Goal: Transaction & Acquisition: Purchase product/service

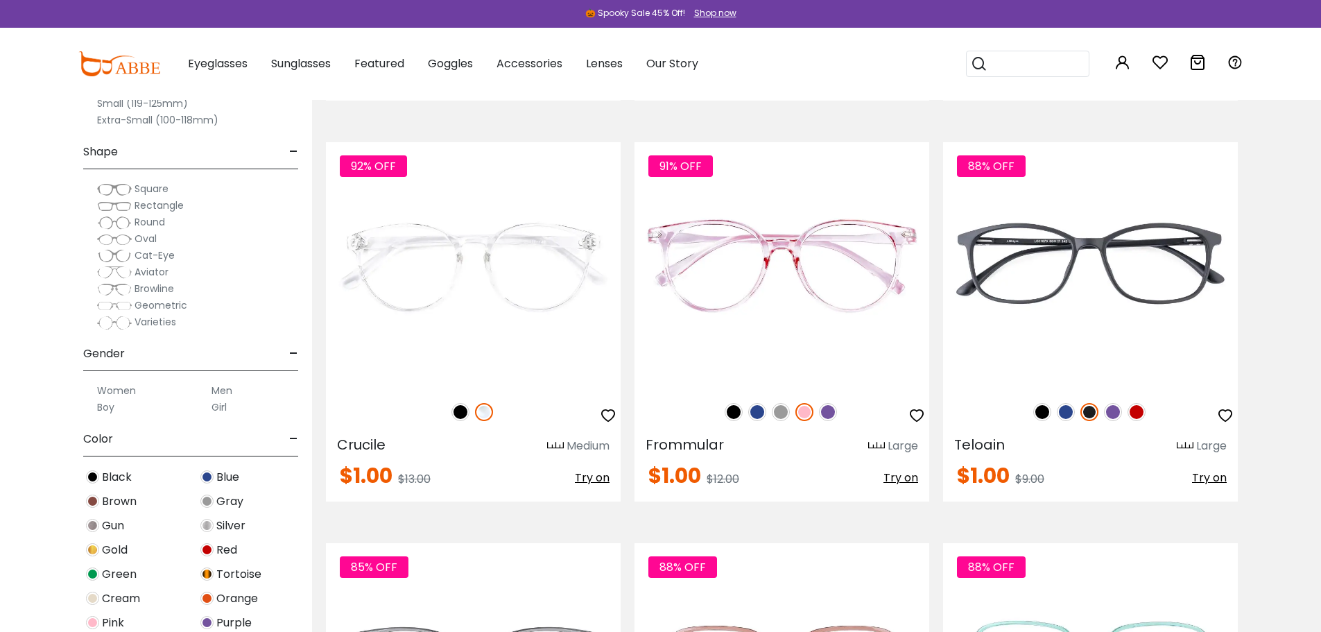
scroll to position [5687, 0]
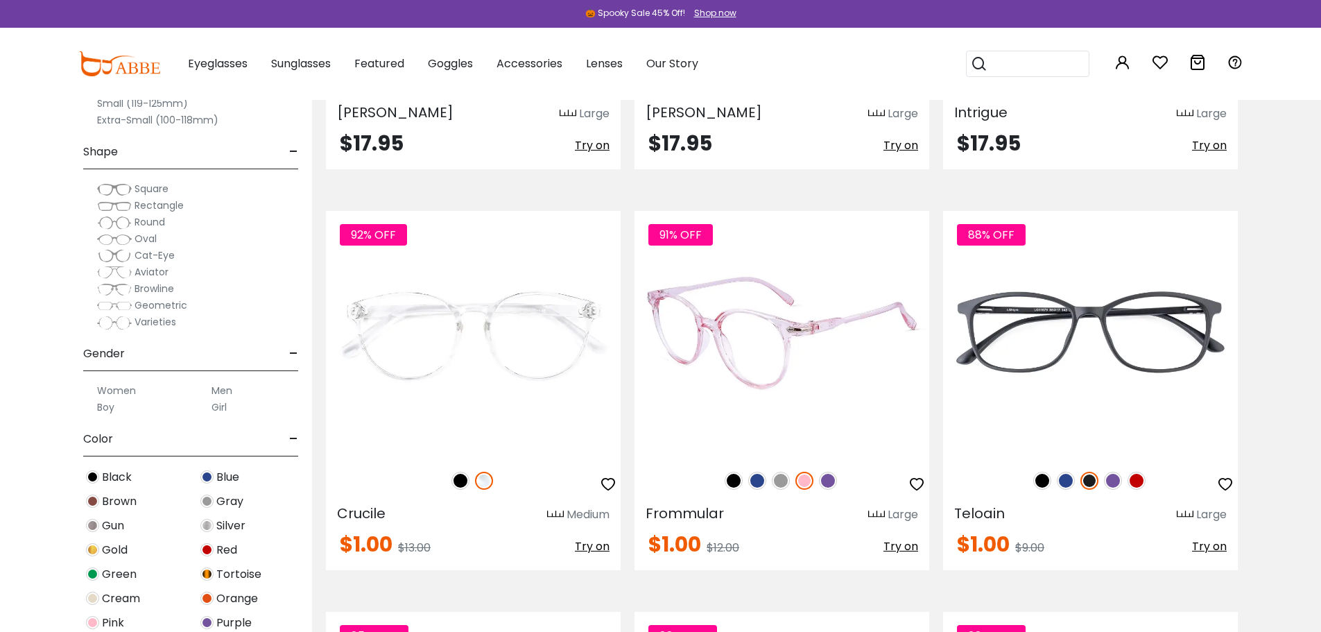
click at [827, 480] on img at bounding box center [828, 481] width 18 height 18
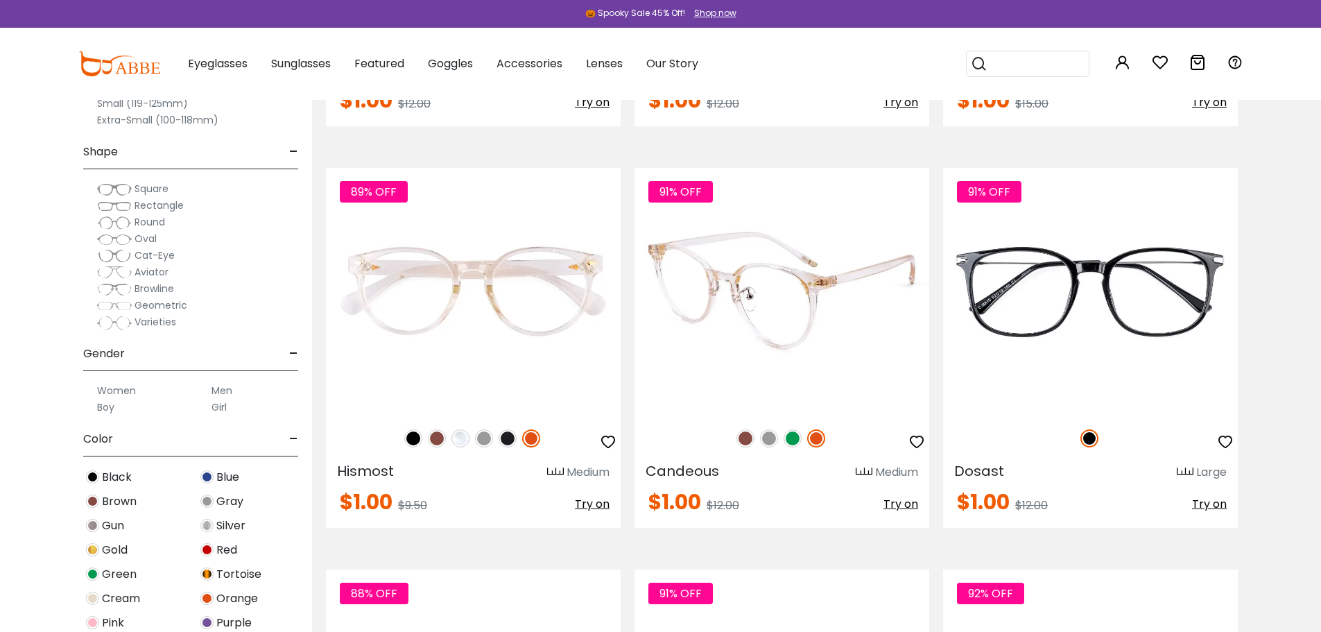
scroll to position [6935, 0]
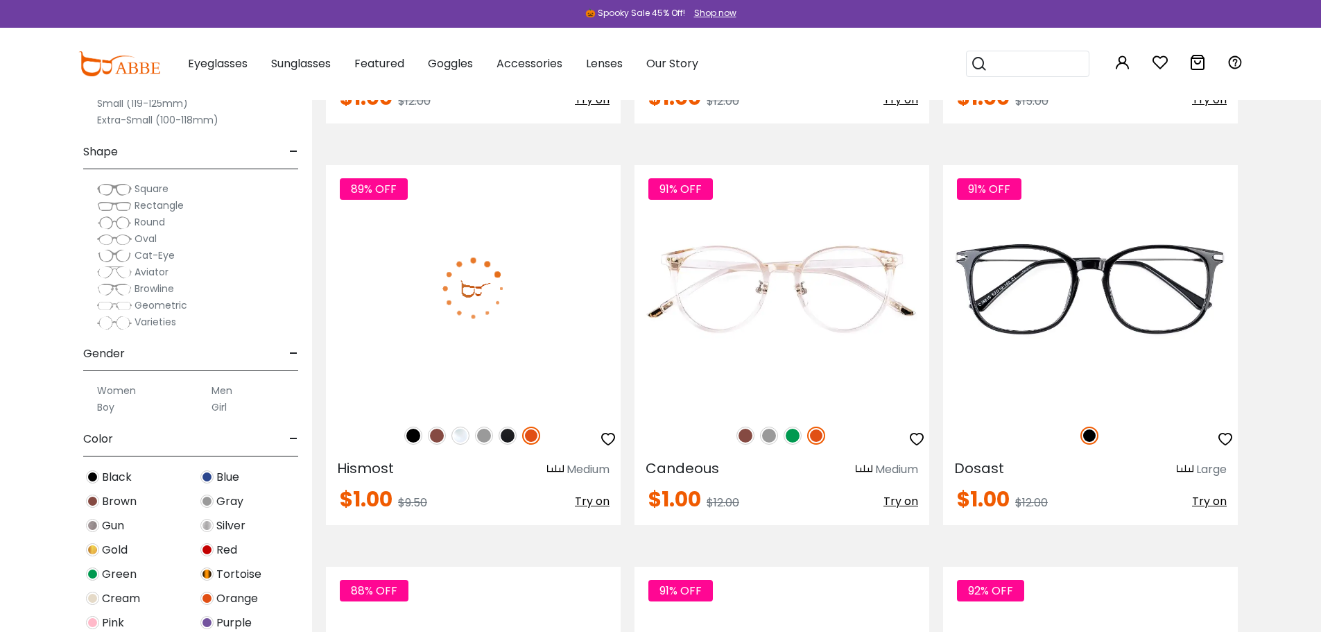
click at [597, 501] on span "Try on" at bounding box center [592, 501] width 35 height 16
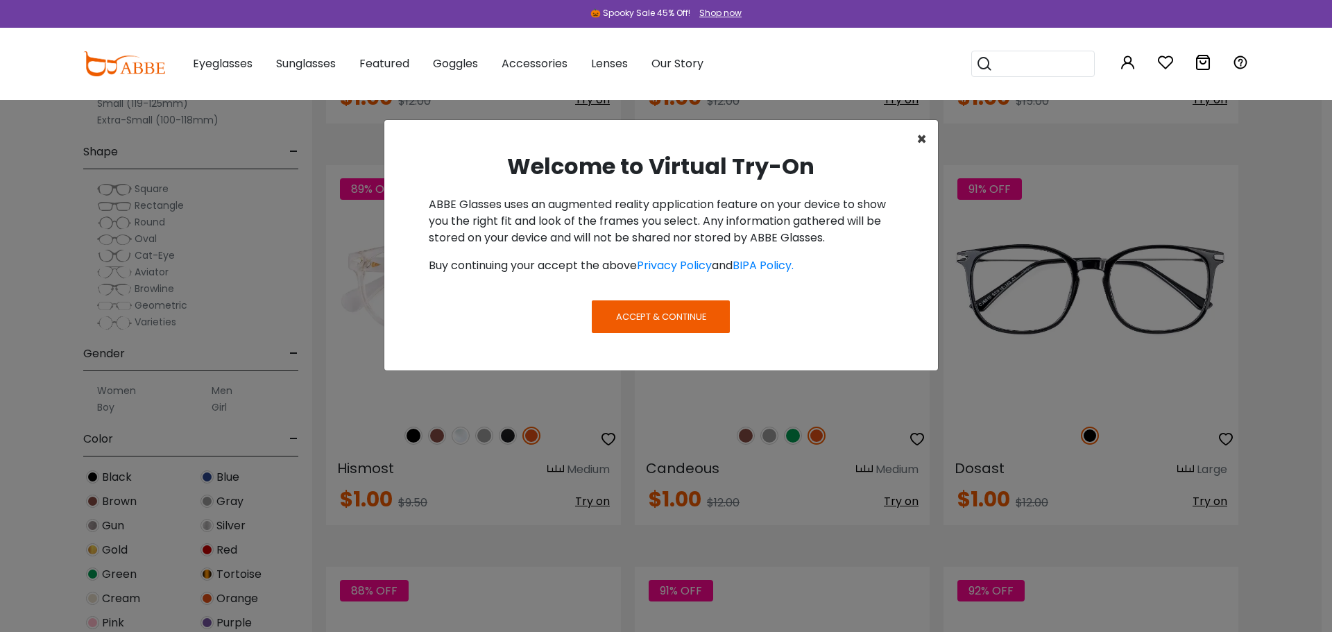
click at [921, 137] on span "×" at bounding box center [921, 139] width 10 height 23
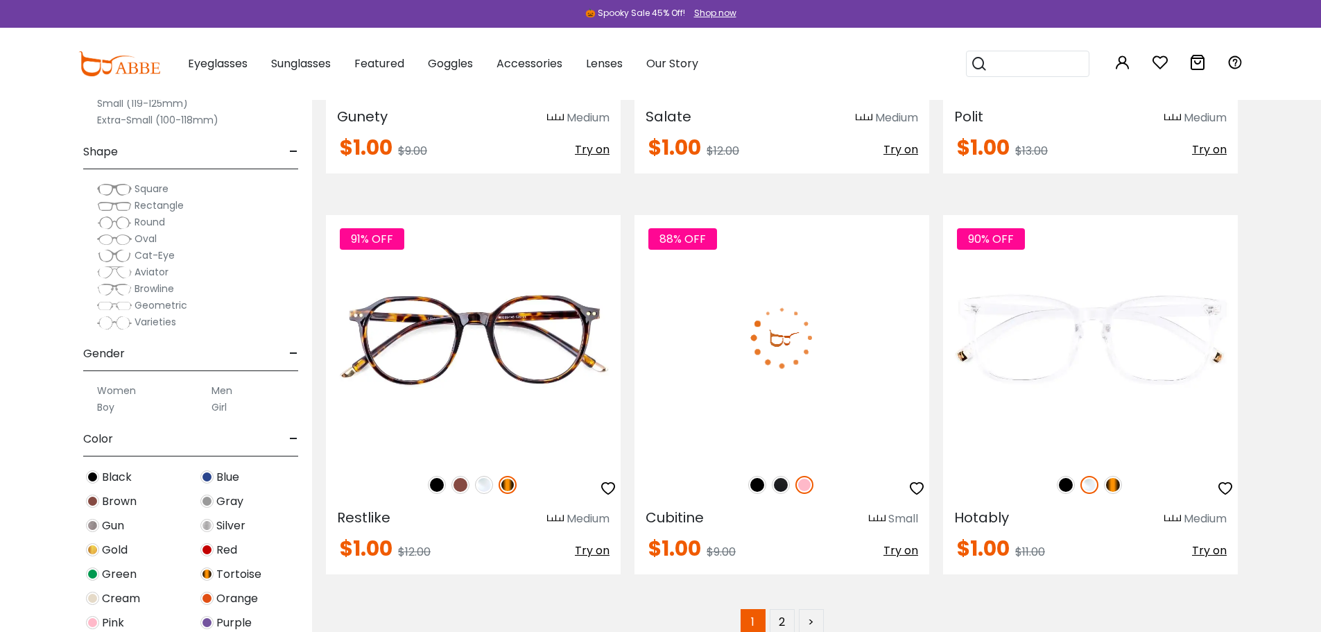
scroll to position [7767, 0]
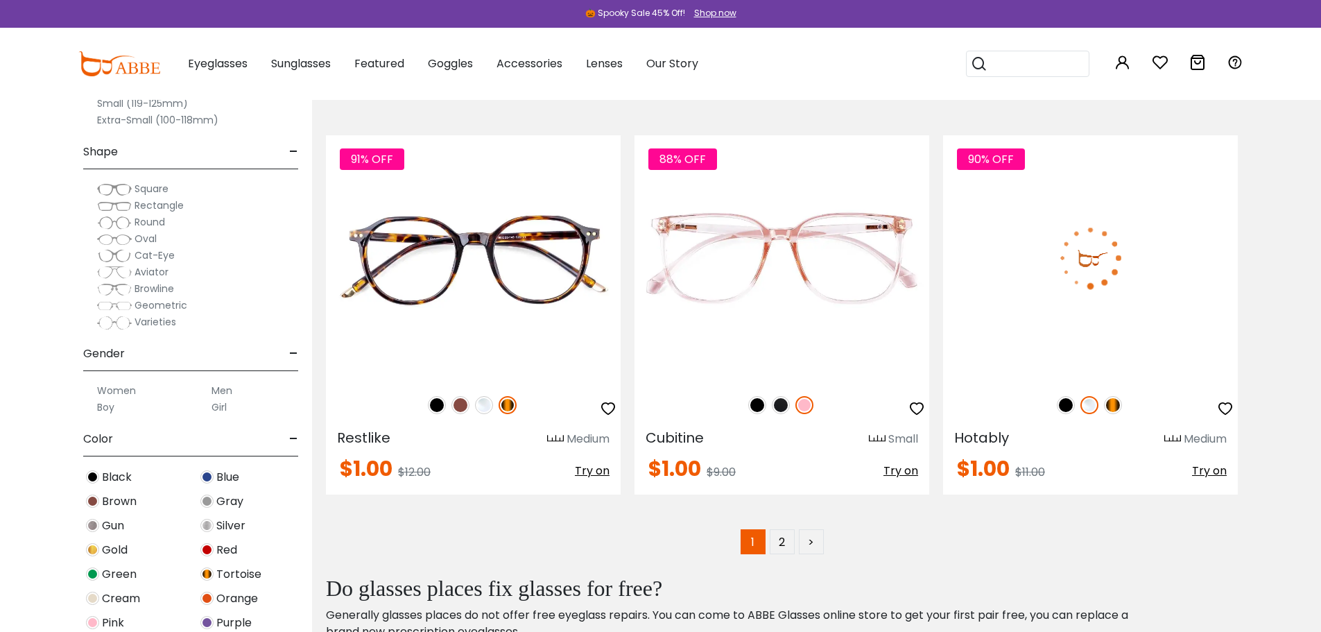
click at [1025, 282] on img at bounding box center [1090, 257] width 295 height 245
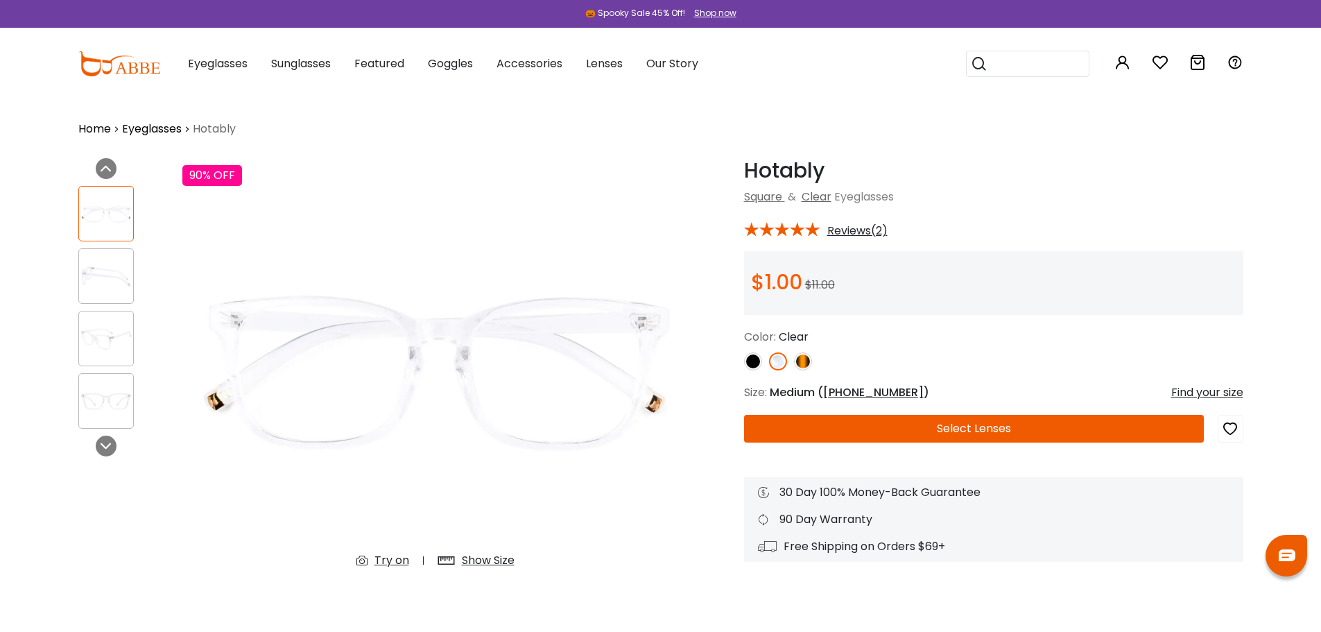
click at [803, 362] on img at bounding box center [803, 361] width 18 height 18
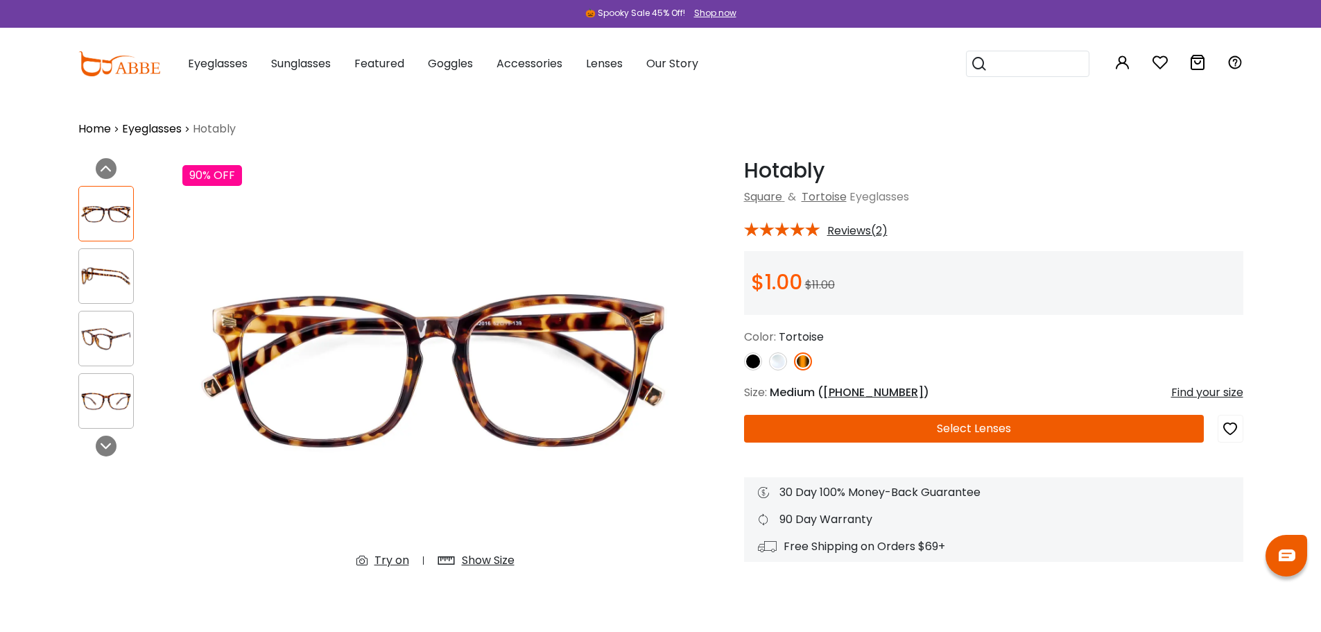
click at [782, 365] on img at bounding box center [778, 361] width 18 height 18
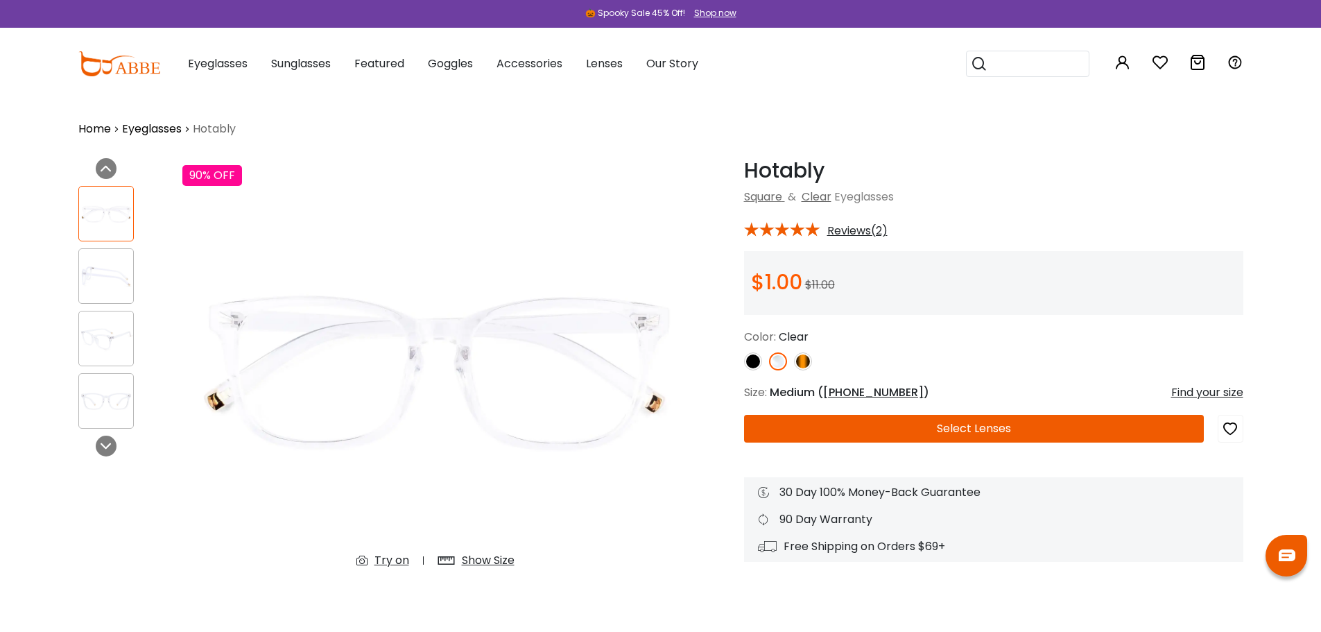
click at [994, 431] on button "Select Lenses" at bounding box center [974, 429] width 460 height 28
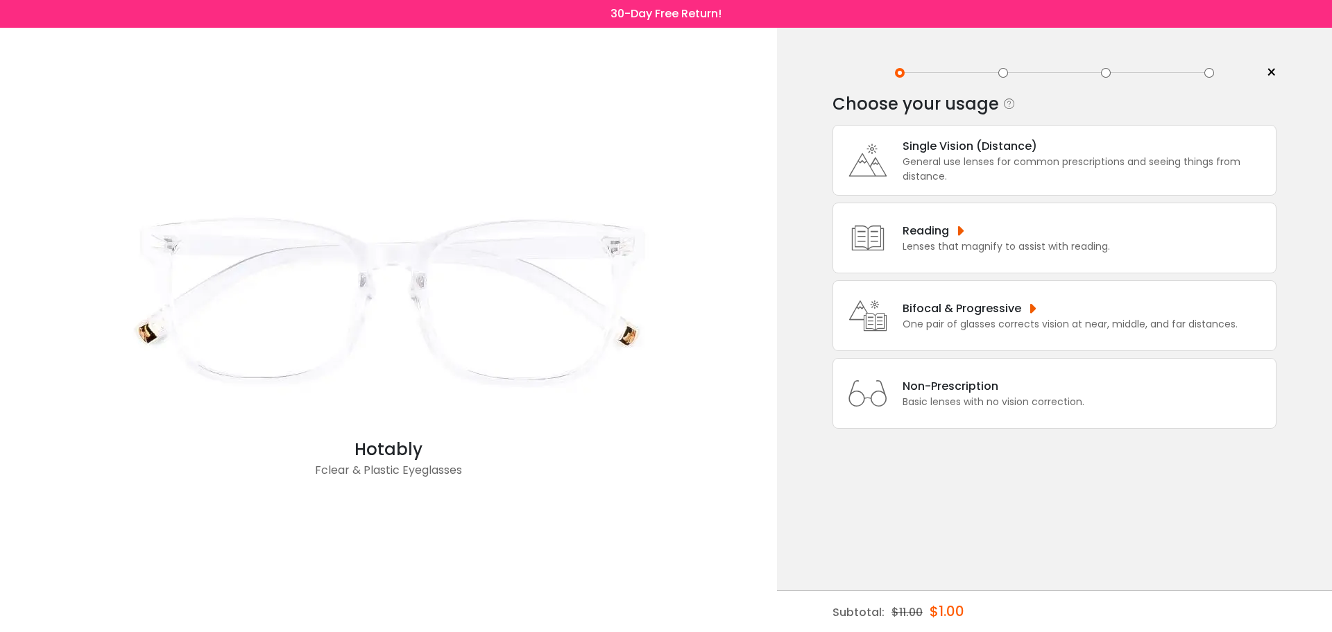
click at [1133, 177] on div "General use lenses for common prescriptions and seeing things from distance." at bounding box center [1085, 169] width 366 height 29
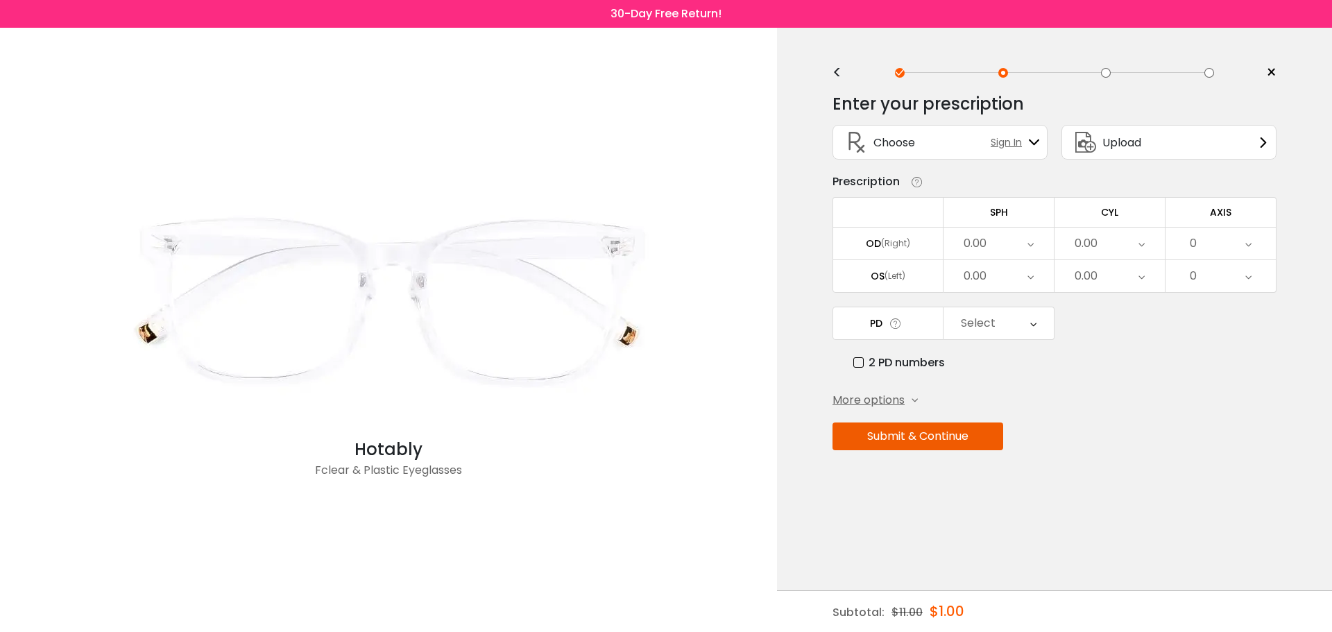
click at [917, 400] on icon at bounding box center [914, 400] width 6 height 6
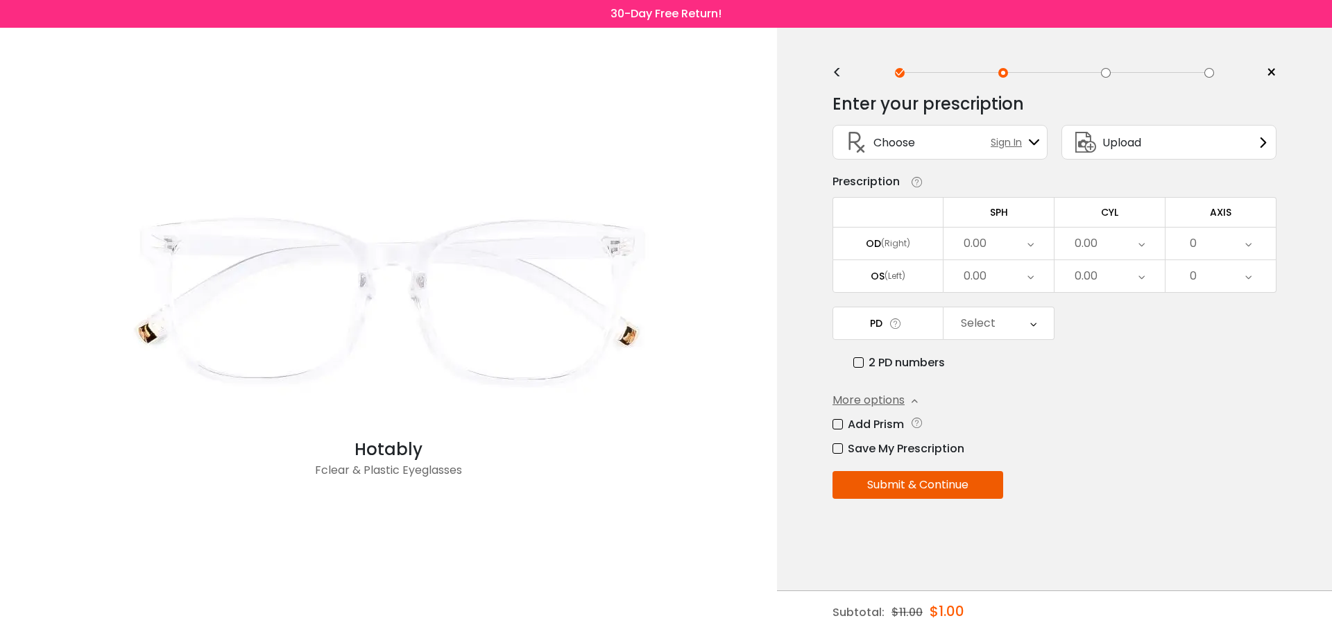
click at [1012, 140] on span "Sign In" at bounding box center [1009, 142] width 38 height 15
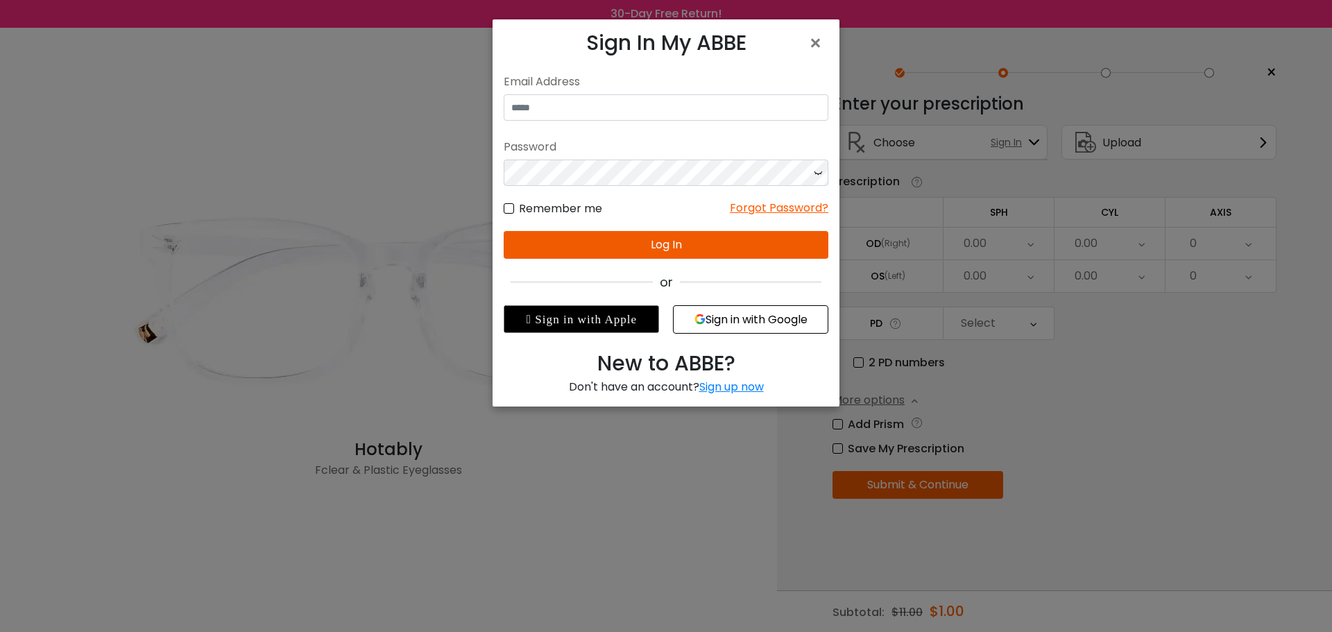
click at [503, 395] on div at bounding box center [503, 395] width 0 height 0
click at [813, 49] on span "×" at bounding box center [818, 43] width 20 height 30
